Goal: Obtain resource: Download file/media

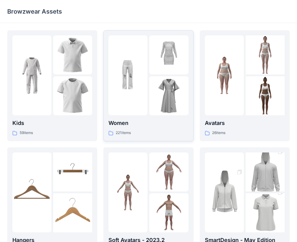
click at [133, 122] on p "Women" at bounding box center [148, 123] width 80 height 8
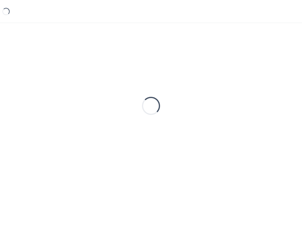
click at [134, 121] on div "Loading..." at bounding box center [150, 105] width 287 height 151
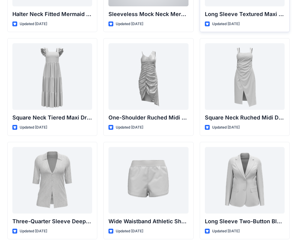
scroll to position [406, 0]
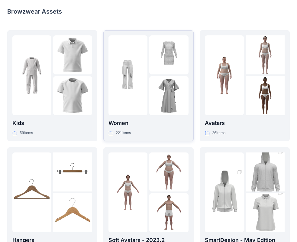
click at [148, 96] on div at bounding box center [148, 75] width 80 height 80
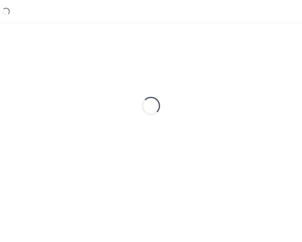
click at [148, 96] on div "Loading..." at bounding box center [150, 105] width 287 height 151
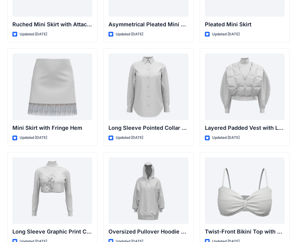
scroll to position [1769, 0]
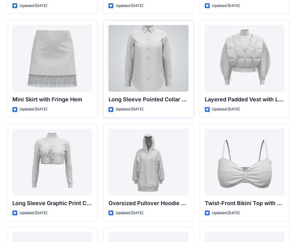
click at [163, 62] on div at bounding box center [148, 58] width 80 height 66
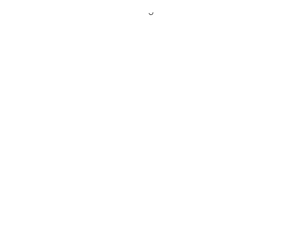
click at [163, 62] on div at bounding box center [151, 121] width 302 height 242
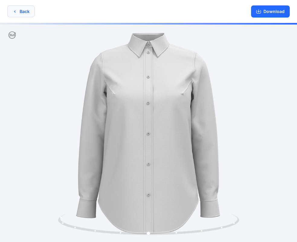
click at [18, 11] on button "Back" at bounding box center [20, 11] width 27 height 12
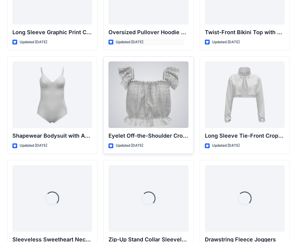
scroll to position [1941, 0]
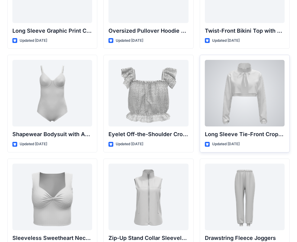
click at [251, 84] on div at bounding box center [245, 93] width 80 height 66
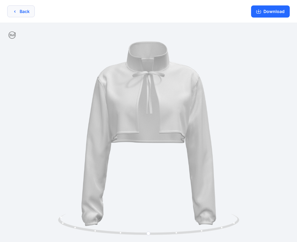
click at [14, 9] on icon "button" at bounding box center [14, 11] width 5 height 5
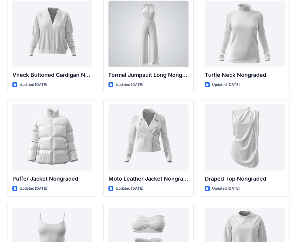
scroll to position [5725, 0]
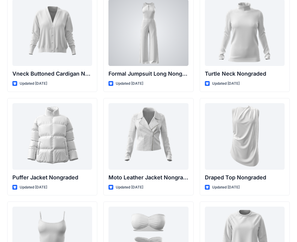
click at [155, 45] on div at bounding box center [148, 32] width 80 height 66
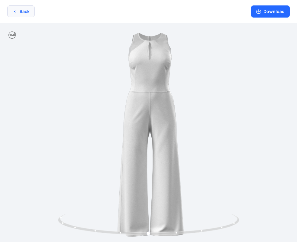
click at [12, 8] on button "Back" at bounding box center [20, 11] width 27 height 12
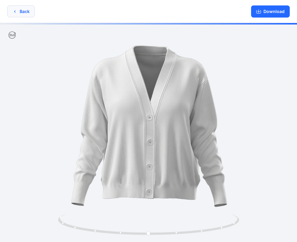
click at [16, 15] on button "Back" at bounding box center [20, 11] width 27 height 12
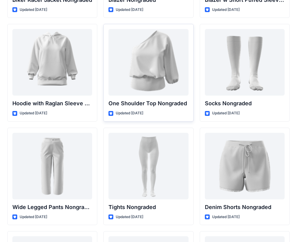
scroll to position [6320, 0]
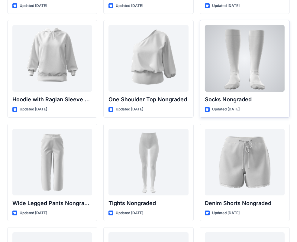
click at [235, 65] on div at bounding box center [245, 58] width 80 height 66
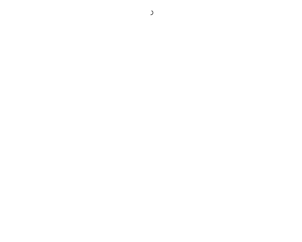
click at [235, 65] on div at bounding box center [151, 121] width 302 height 242
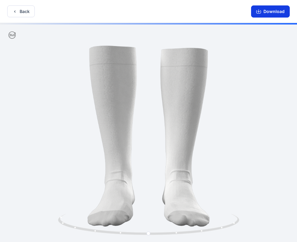
click at [276, 12] on button "Download" at bounding box center [270, 11] width 39 height 12
click at [21, 16] on button "Back" at bounding box center [20, 11] width 27 height 12
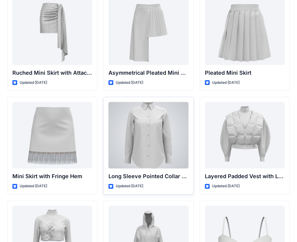
scroll to position [1676, 0]
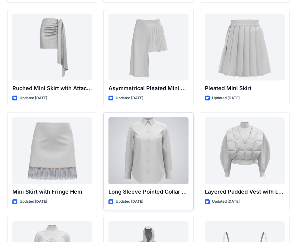
click at [143, 140] on div at bounding box center [148, 150] width 80 height 66
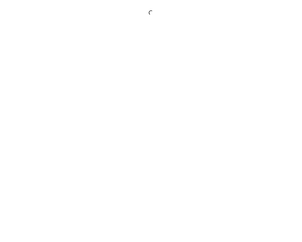
click at [143, 140] on div at bounding box center [151, 121] width 302 height 242
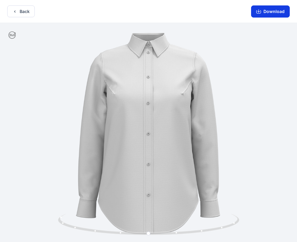
click at [275, 12] on button "Download" at bounding box center [270, 11] width 39 height 12
